Goal: Find specific page/section: Find specific page/section

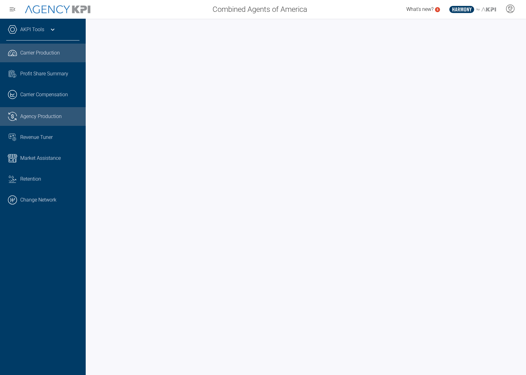
click at [52, 116] on span "Agency Production" at bounding box center [40, 116] width 41 height 7
